Goal: Check status: Check status

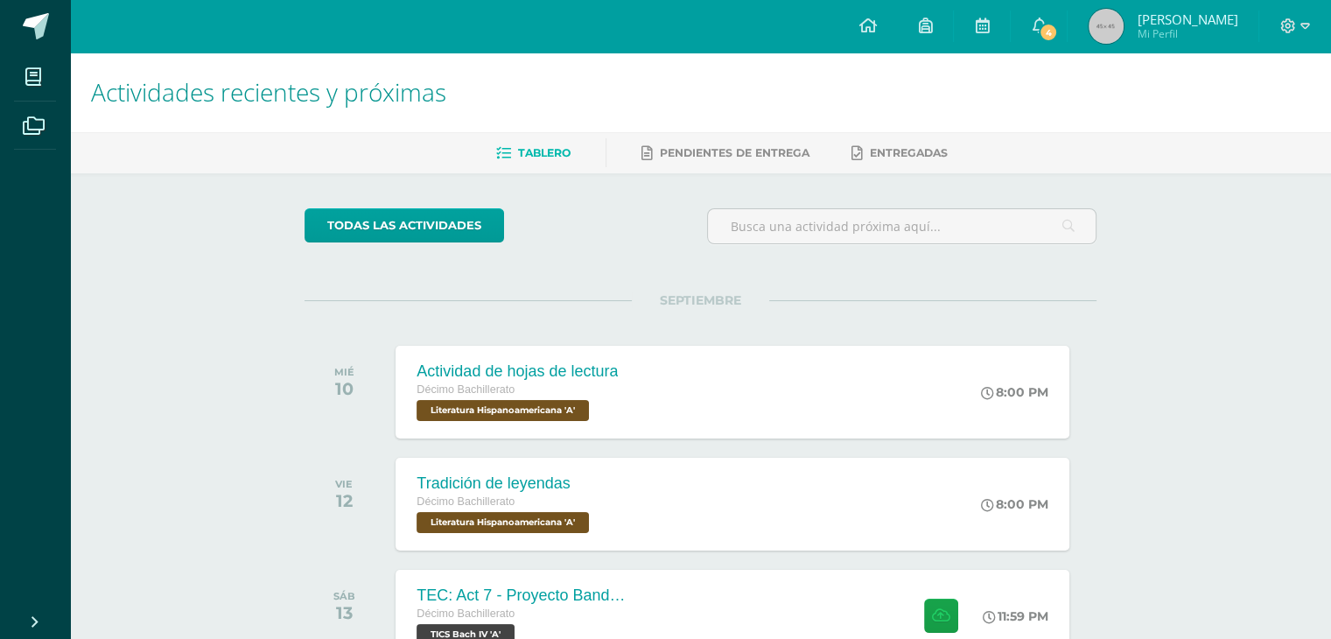
click at [1124, 25] on img at bounding box center [1106, 26] width 35 height 35
click at [1058, 29] on span "4" at bounding box center [1048, 32] width 19 height 19
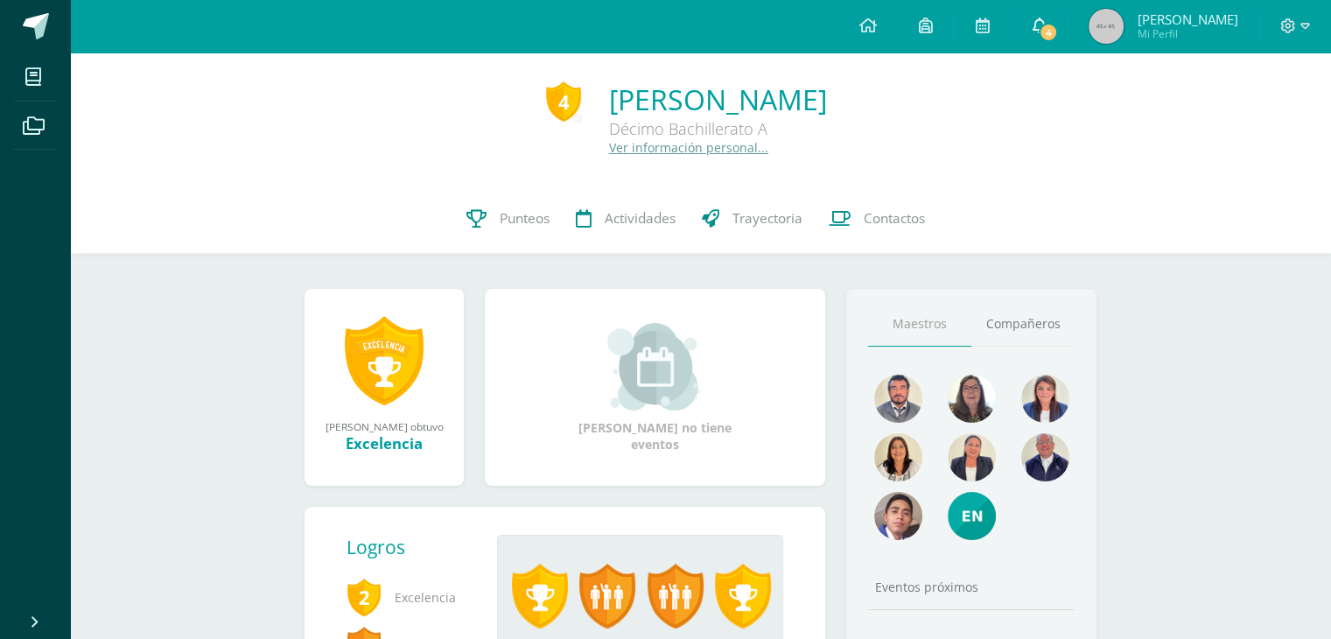
click at [1063, 36] on link "4" at bounding box center [1039, 26] width 56 height 53
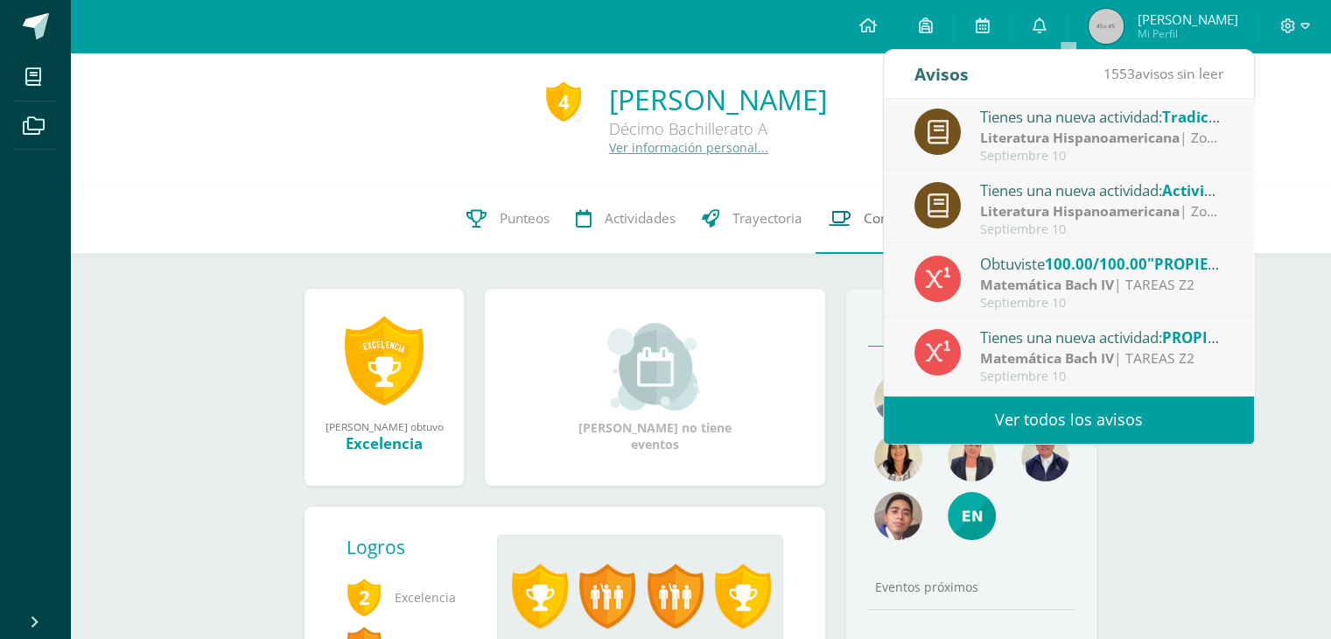
scroll to position [151, 0]
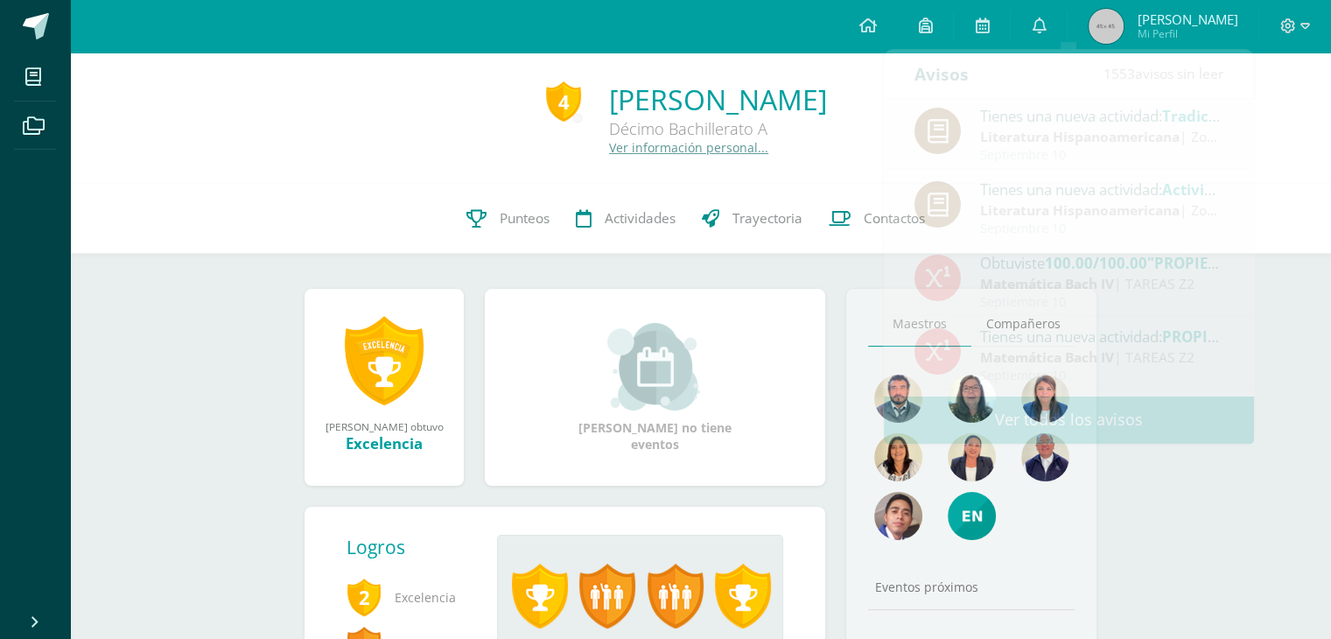
click at [823, 270] on div "[PERSON_NAME] ganó el logro: Excelencia Asignado por [PERSON_NAME] [DATE] El es…" at bounding box center [701, 601] width 862 height 694
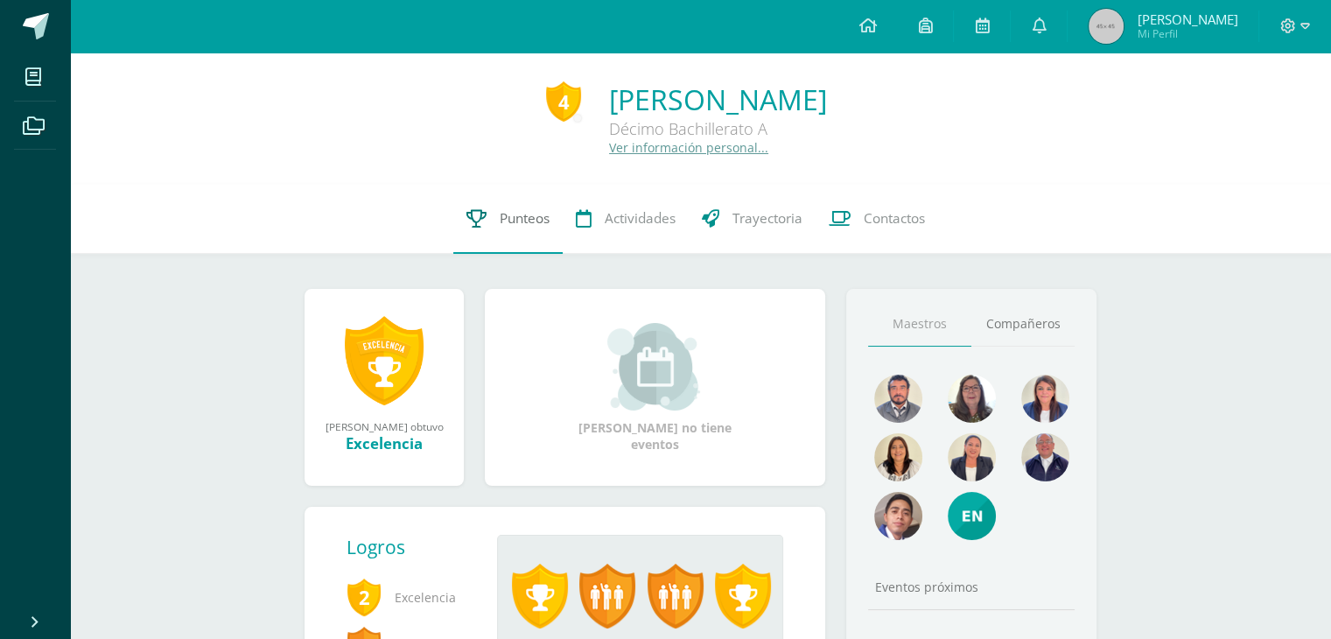
click at [500, 230] on link "Punteos" at bounding box center [507, 219] width 109 height 70
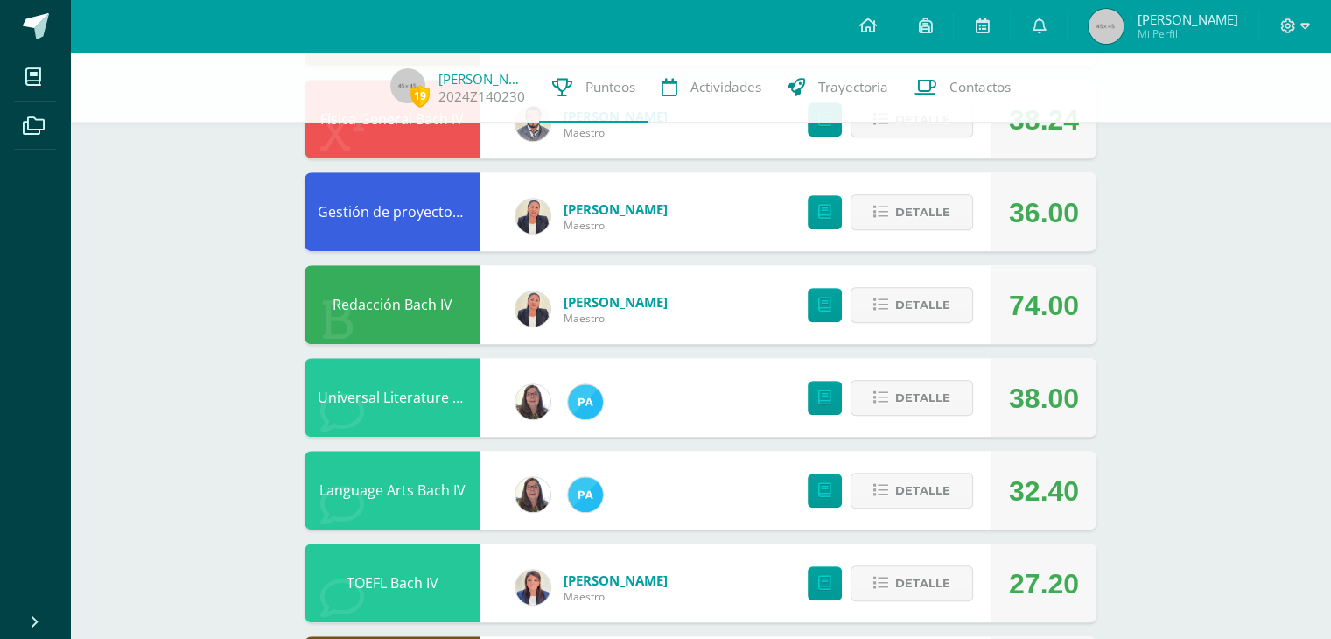
scroll to position [1121, 0]
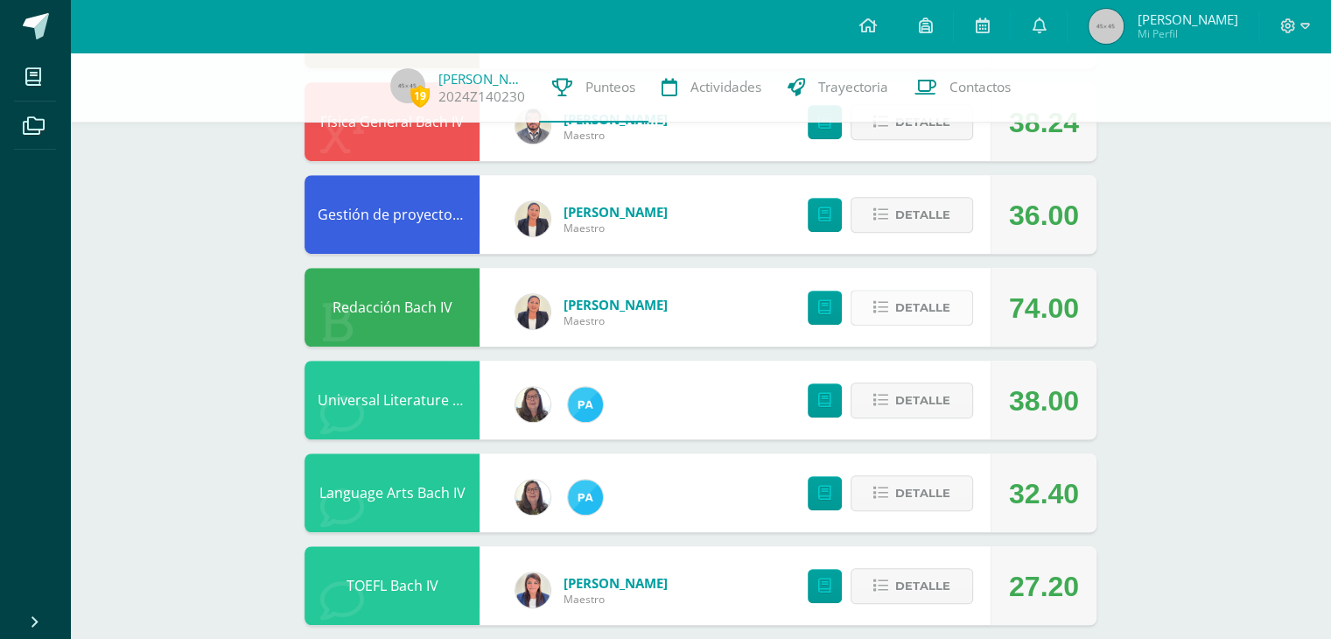
click at [905, 323] on button "Detalle" at bounding box center [912, 308] width 123 height 36
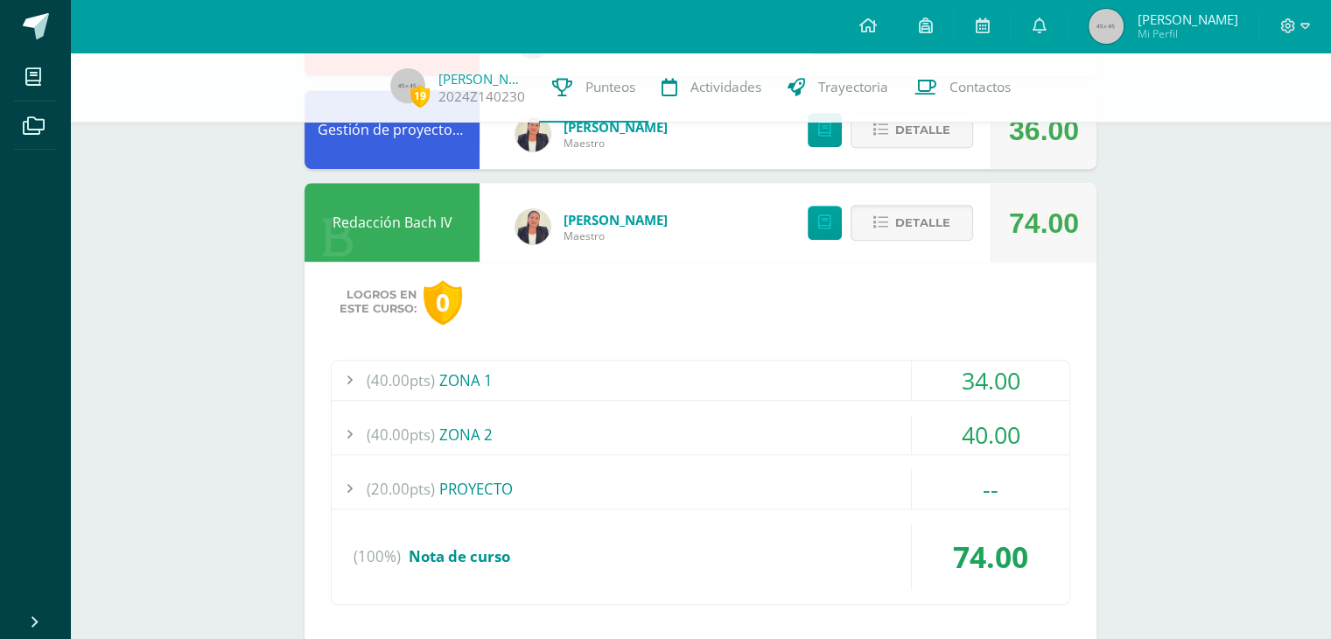
scroll to position [1243, 0]
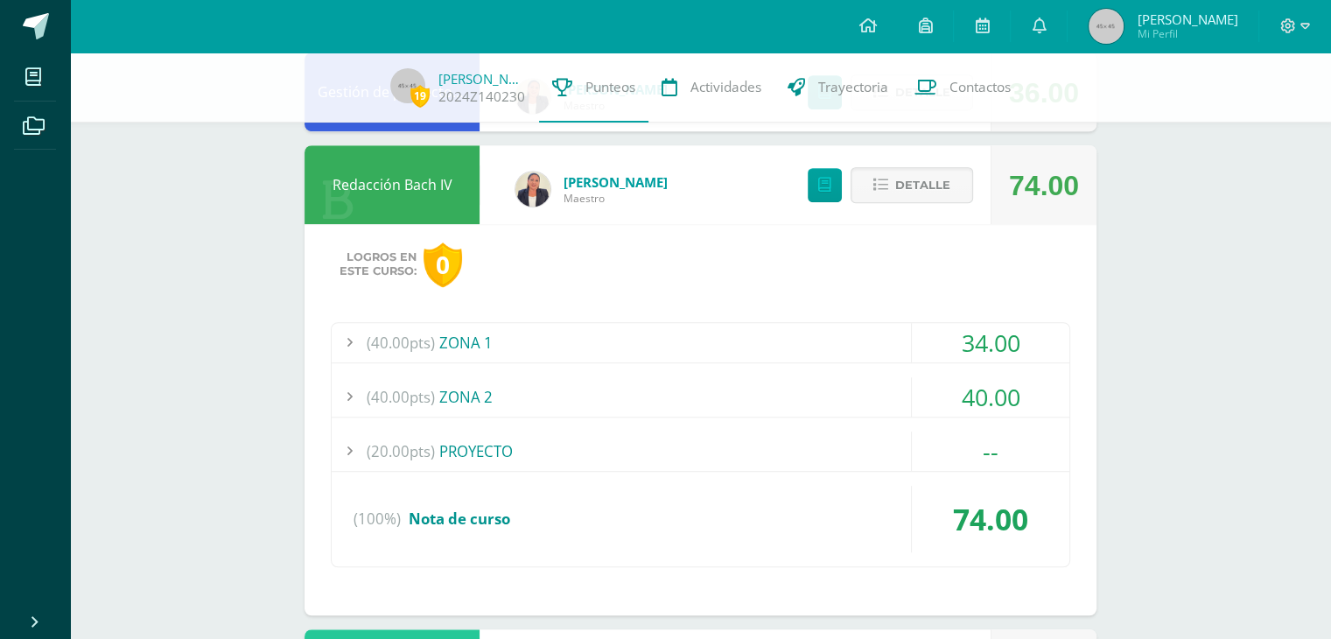
click at [991, 329] on div "34.00" at bounding box center [991, 342] width 158 height 39
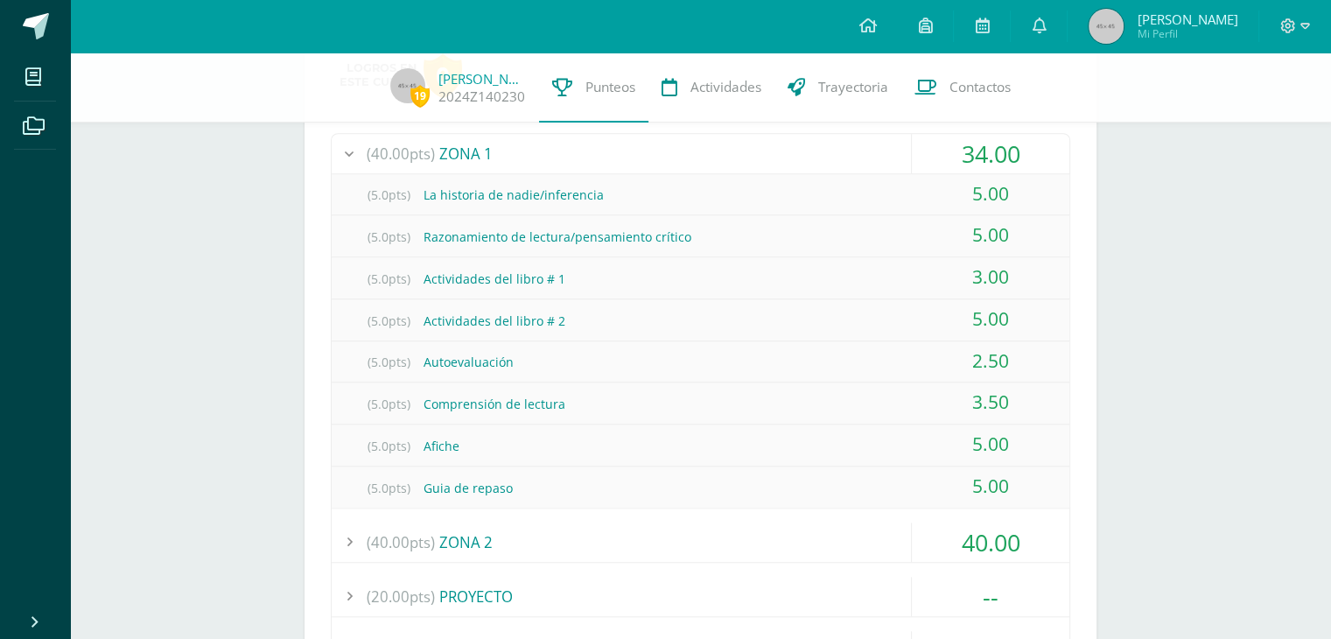
scroll to position [1437, 0]
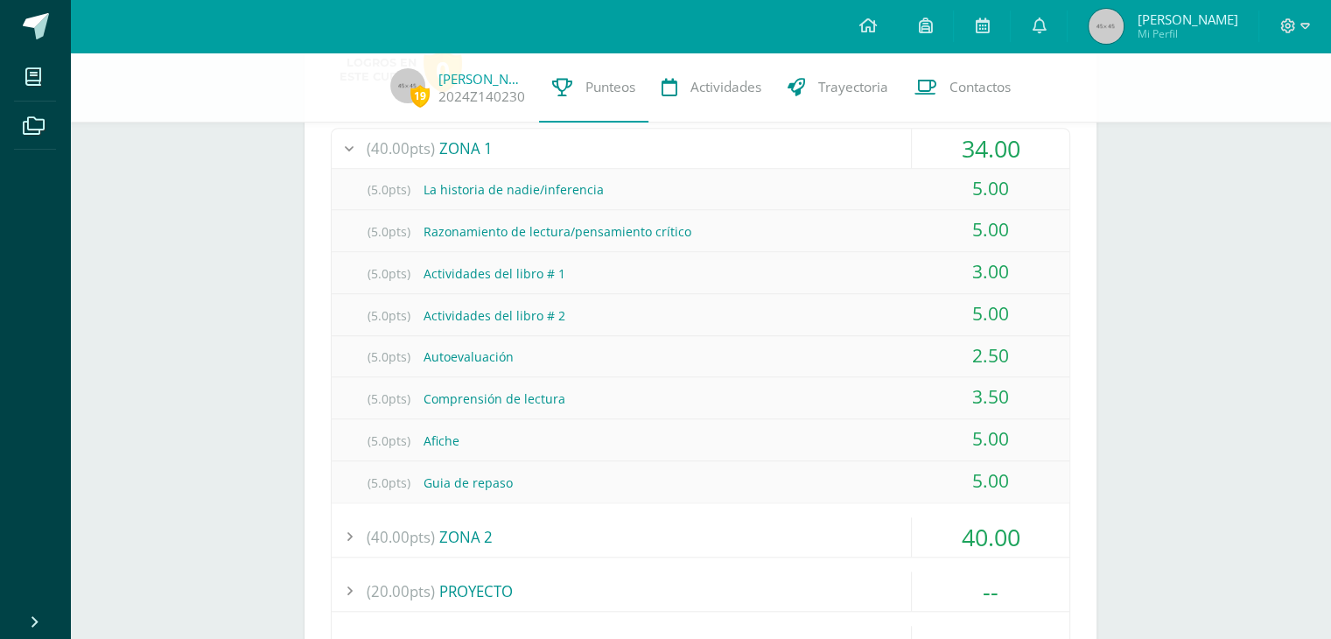
drag, startPoint x: 1103, startPoint y: 439, endPoint x: 965, endPoint y: 587, distance: 202.5
click at [965, 587] on div "--" at bounding box center [991, 591] width 158 height 39
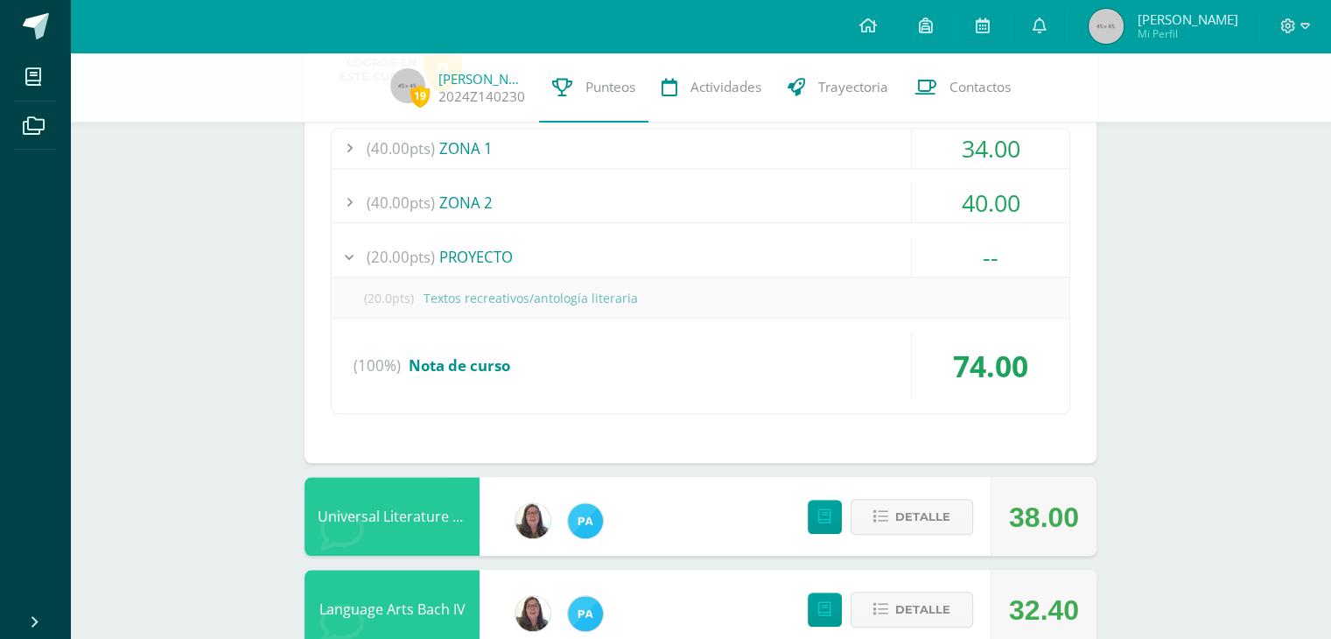
click at [1013, 207] on div "40.00" at bounding box center [991, 202] width 158 height 39
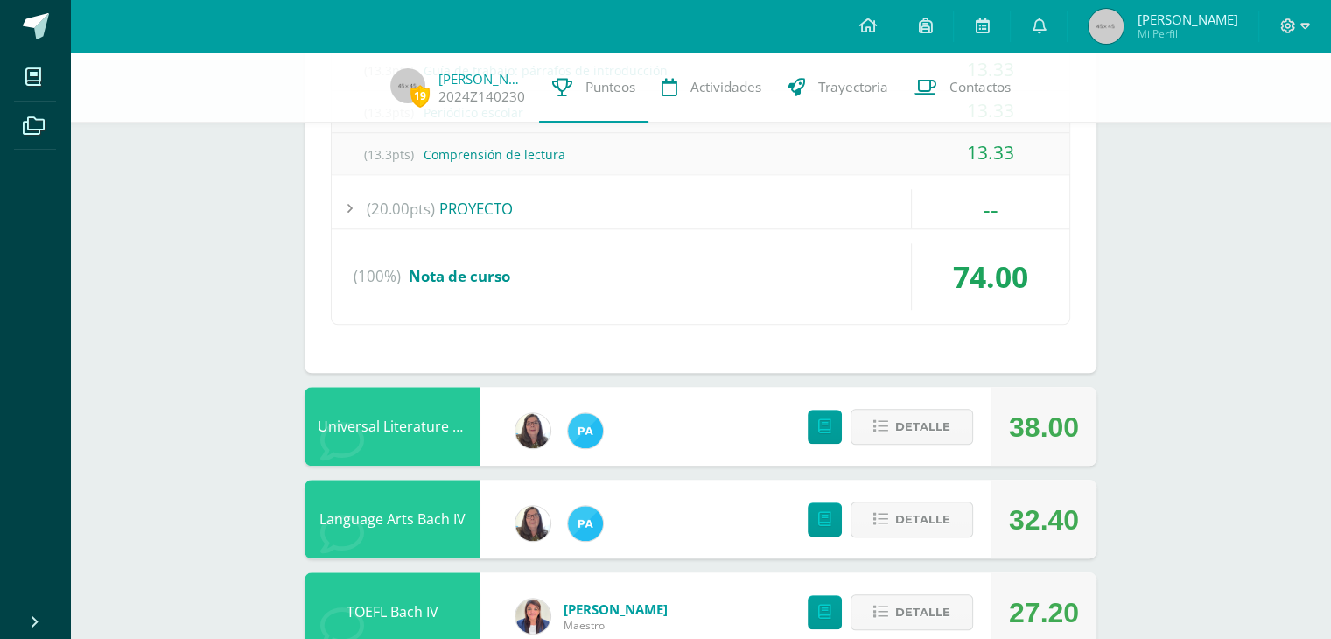
scroll to position [1749, 0]
